Goal: Transaction & Acquisition: Purchase product/service

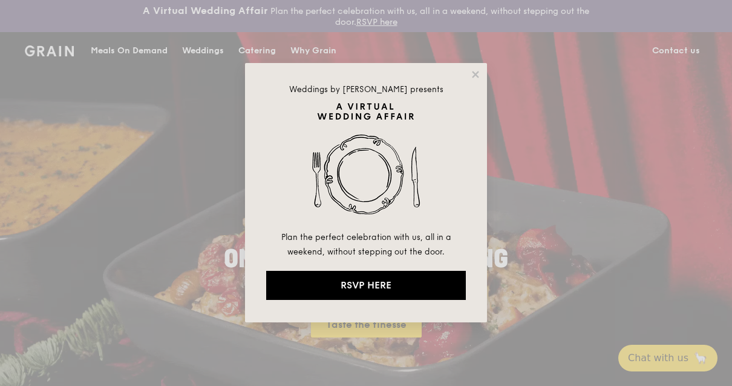
click at [470, 66] on div "Weddings by [PERSON_NAME] presents Plan the perfect celebration with us, all in…" at bounding box center [366, 192] width 242 height 259
click at [484, 71] on div "Weddings by [PERSON_NAME] presents Plan the perfect celebration with us, all in…" at bounding box center [366, 192] width 242 height 259
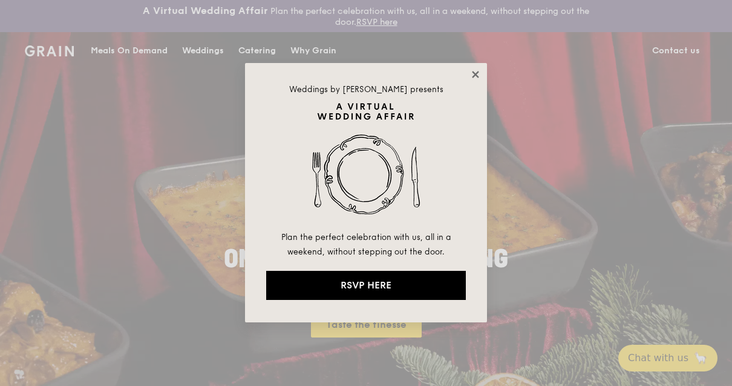
click at [473, 69] on icon at bounding box center [475, 74] width 11 height 11
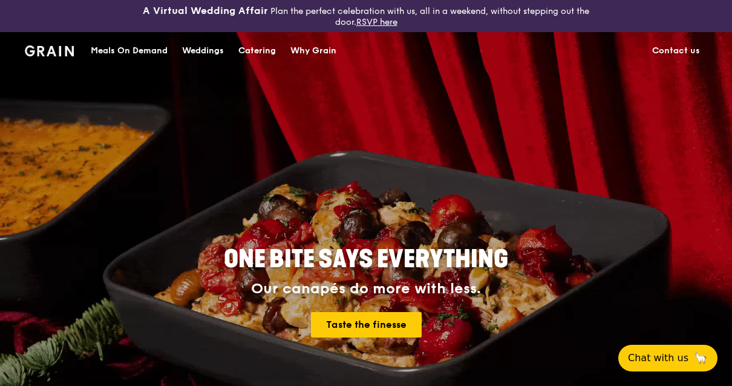
click at [255, 53] on div "Catering" at bounding box center [257, 51] width 38 height 36
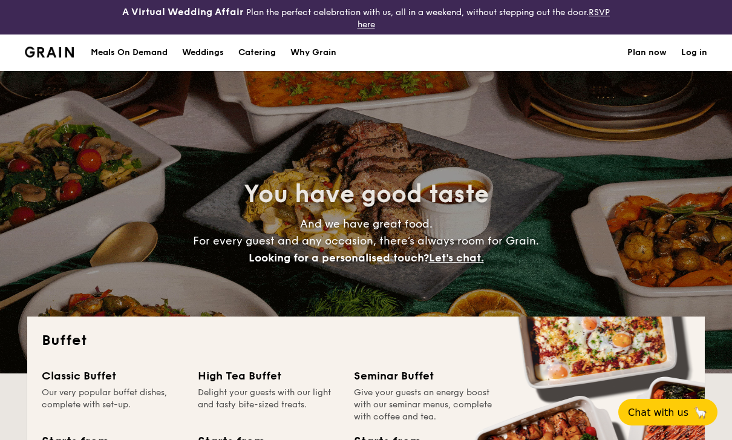
select select
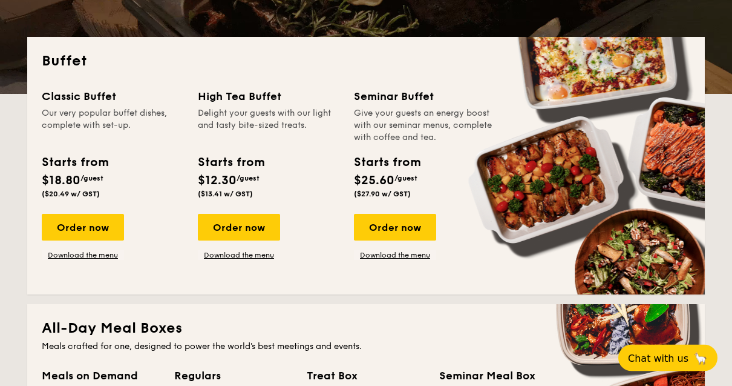
scroll to position [280, 0]
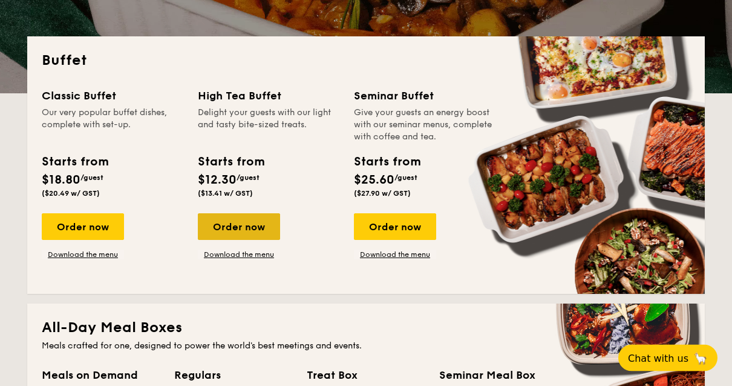
click at [227, 218] on div "Order now" at bounding box center [239, 227] width 82 height 27
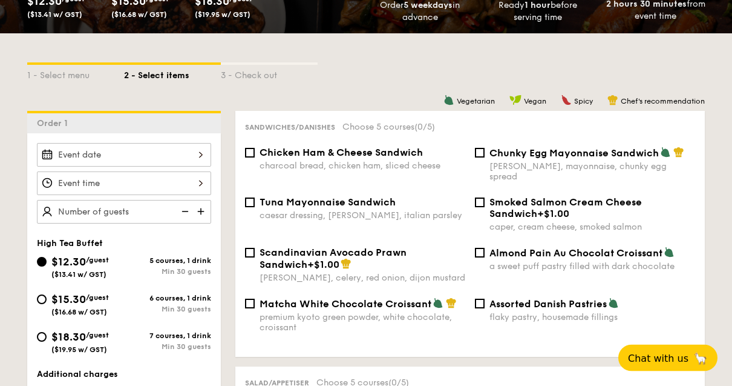
scroll to position [268, 0]
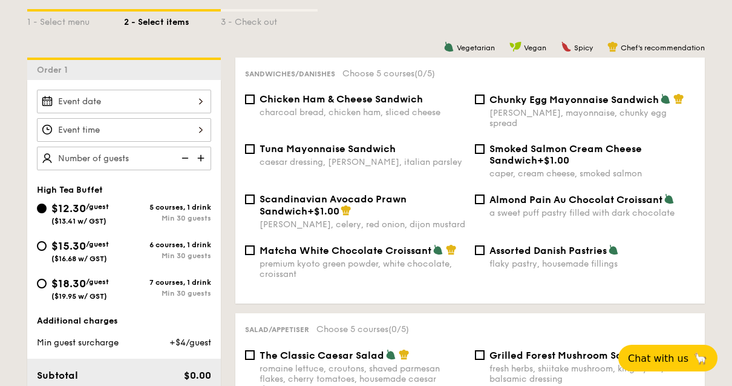
select select
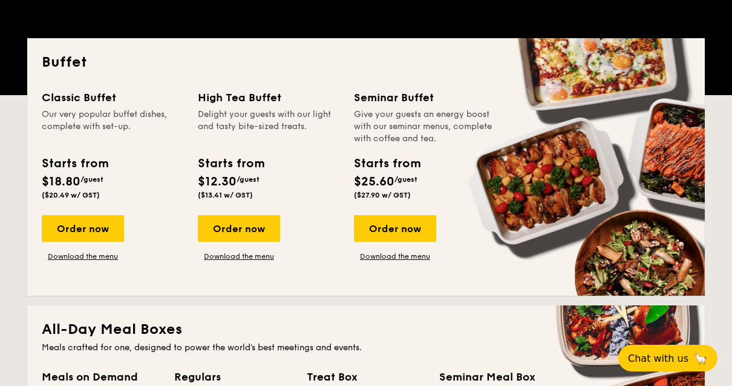
scroll to position [259, 0]
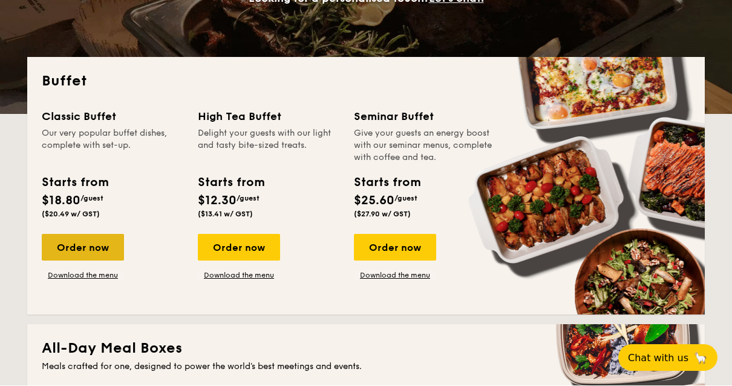
click at [72, 241] on div "Order now" at bounding box center [83, 247] width 82 height 27
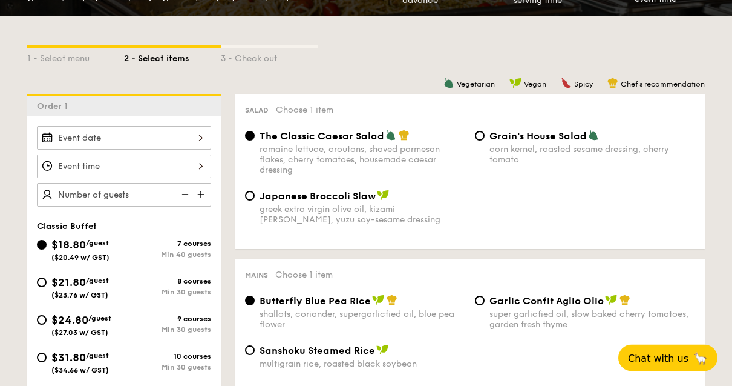
click at [189, 143] on div at bounding box center [124, 139] width 174 height 24
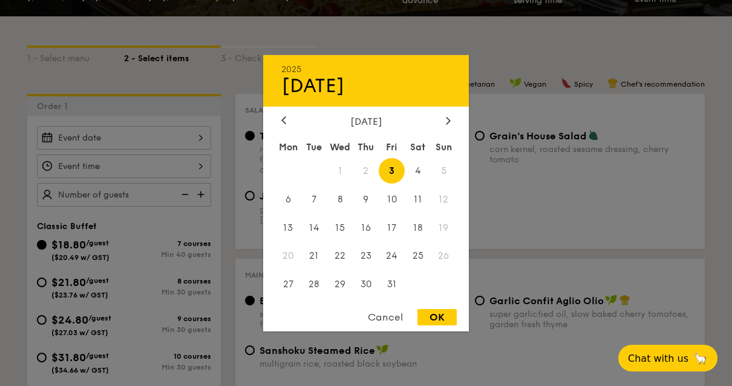
click at [441, 183] on span "5" at bounding box center [444, 170] width 26 height 26
click at [438, 325] on div "OK" at bounding box center [437, 317] width 39 height 16
type input "Oct 03, 2025"
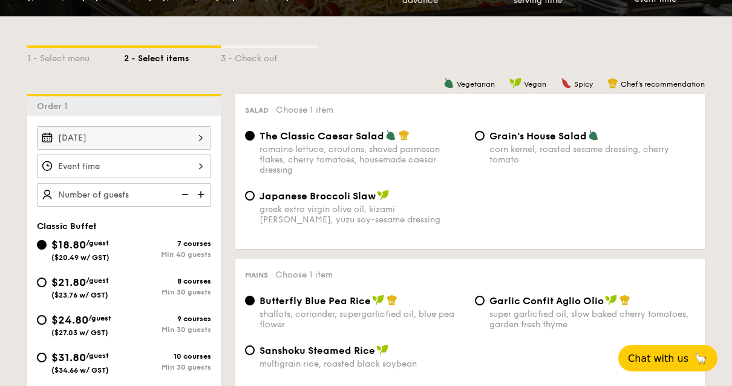
click at [169, 148] on div "Oct 03, 2025" at bounding box center [124, 138] width 174 height 24
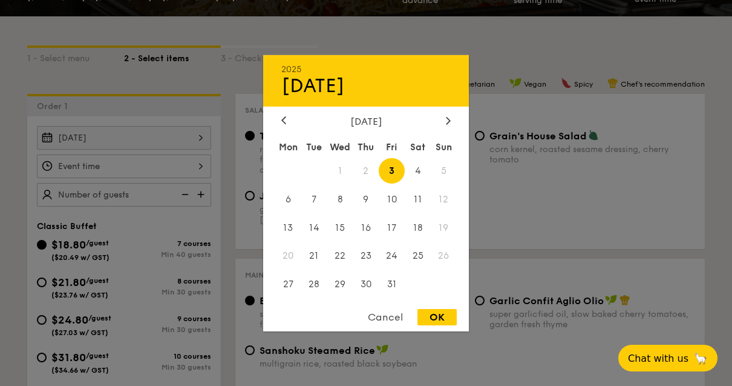
click at [446, 183] on span "5" at bounding box center [444, 170] width 26 height 26
click at [441, 183] on span "5" at bounding box center [444, 170] width 26 height 26
click at [444, 325] on div "OK" at bounding box center [437, 317] width 39 height 16
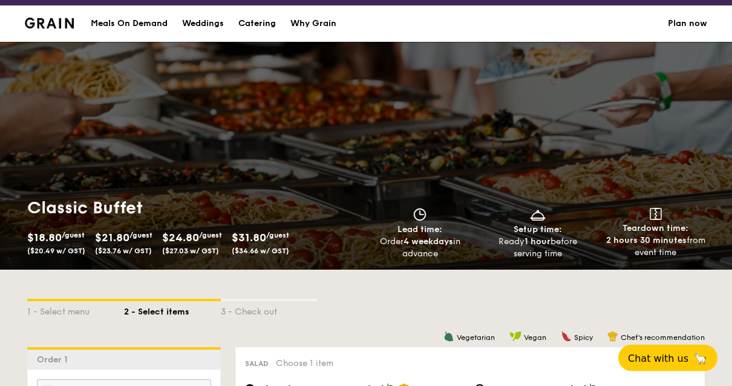
scroll to position [0, 0]
